Goal: Task Accomplishment & Management: Manage account settings

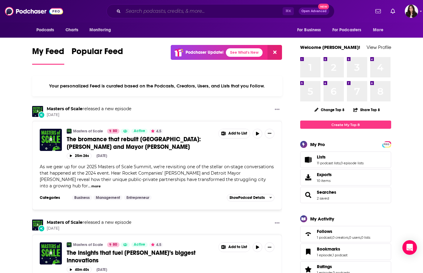
click at [133, 7] on input "Search podcasts, credits, & more..." at bounding box center [203, 11] width 160 height 10
click at [160, 8] on input "Search podcasts, credits, & more..." at bounding box center [203, 11] width 160 height 10
click at [160, 13] on input "Search podcasts, credits, & more..." at bounding box center [203, 11] width 160 height 10
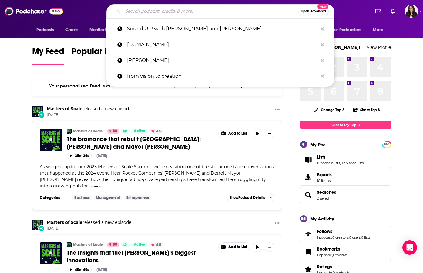
click at [164, 10] on input "Search podcasts, credits, & more..." at bounding box center [210, 11] width 175 height 10
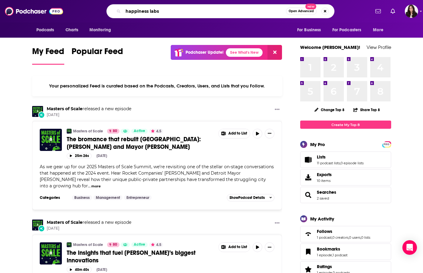
type input "happiness labs"
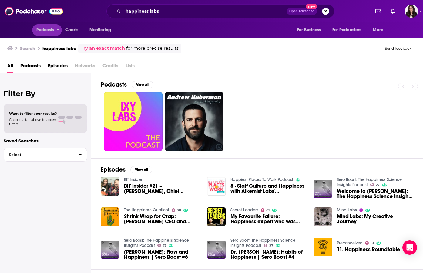
click at [47, 32] on span "Podcasts" at bounding box center [45, 30] width 18 height 8
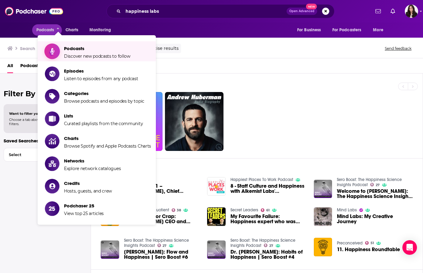
click at [67, 48] on span "Podcasts" at bounding box center [97, 49] width 66 height 6
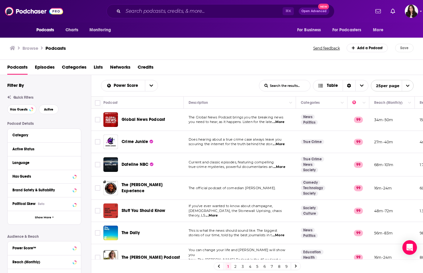
click at [45, 67] on span "Episodes" at bounding box center [45, 68] width 20 height 12
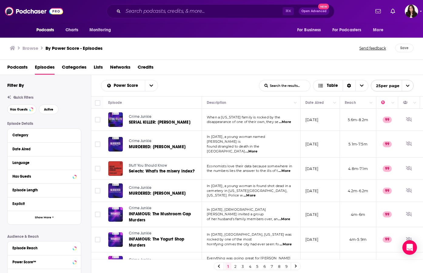
click at [21, 69] on span "Podcasts" at bounding box center [17, 68] width 20 height 12
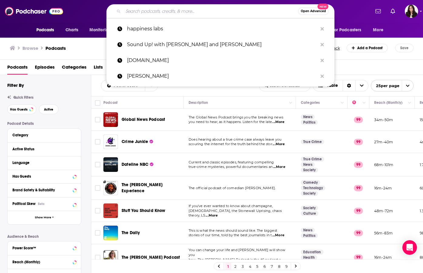
click at [144, 11] on input "Search podcasts, credits, & more..." at bounding box center [210, 11] width 175 height 10
click at [77, 27] on span "Charts" at bounding box center [72, 30] width 13 height 8
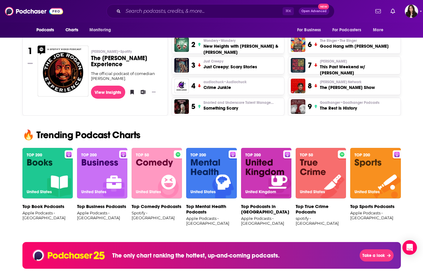
scroll to position [295, 0]
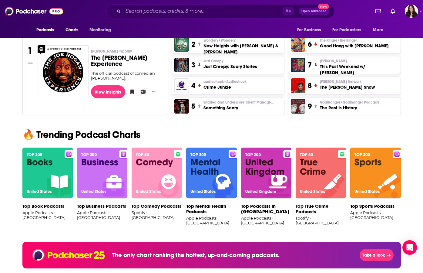
click at [226, 129] on div "Platform Apple Podcasts Country [GEOGRAPHIC_DATA] Category Top Podcasts Browse …" at bounding box center [212, 264] width 388 height 841
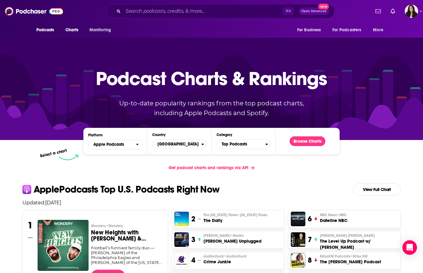
scroll to position [0, 0]
click at [96, 30] on span "Monitoring" at bounding box center [100, 30] width 22 height 8
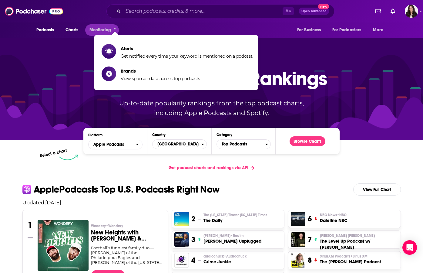
click at [135, 23] on div "Podcasts Charts Monitoring For Business For Podcasters More" at bounding box center [212, 29] width 388 height 15
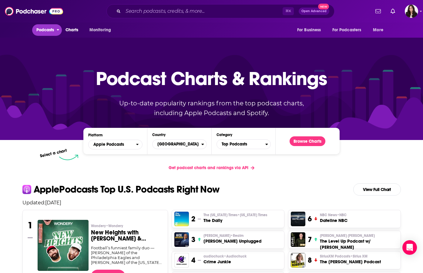
click at [49, 30] on span "Podcasts" at bounding box center [45, 30] width 18 height 8
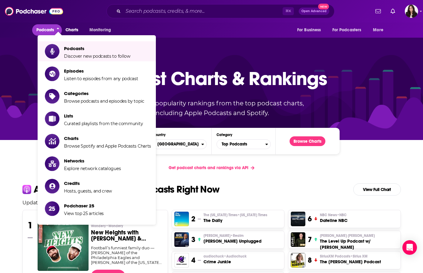
click at [177, 33] on div "Podcasts Charts Monitoring For Business For Podcasters More" at bounding box center [212, 29] width 388 height 15
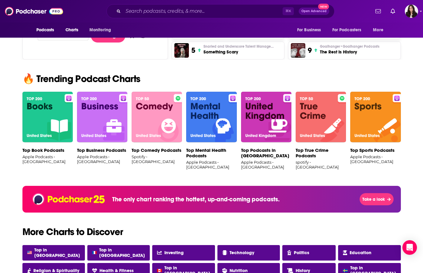
scroll to position [372, 0]
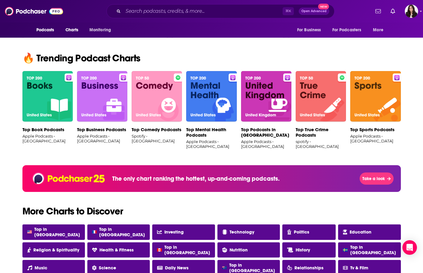
click at [412, 15] on img "Logged in as RebeccaShapiro" at bounding box center [411, 11] width 13 height 13
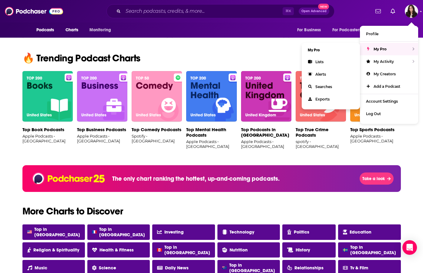
click at [314, 50] on li "My Pro" at bounding box center [331, 50] width 58 height 11
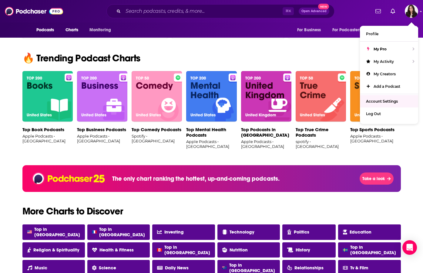
click at [380, 102] on span "Account Settings" at bounding box center [382, 101] width 32 height 5
